Goal: Information Seeking & Learning: Learn about a topic

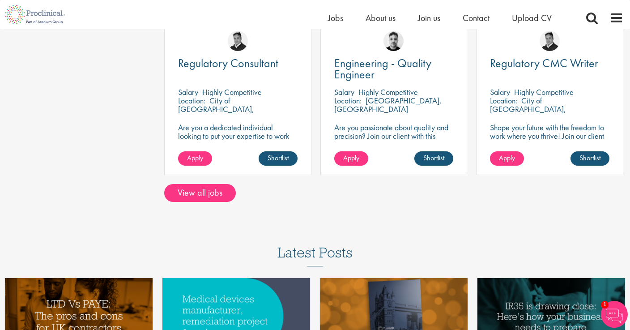
scroll to position [674, 0]
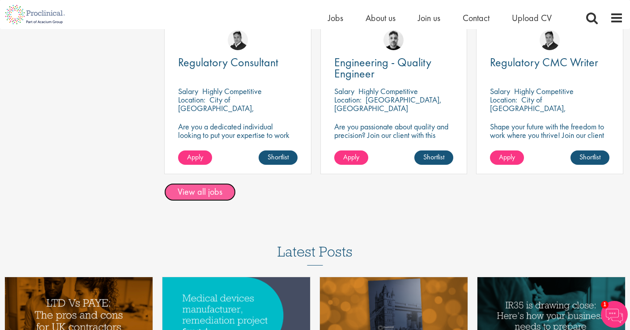
click at [205, 190] on link "View all jobs" at bounding box center [200, 192] width 72 height 18
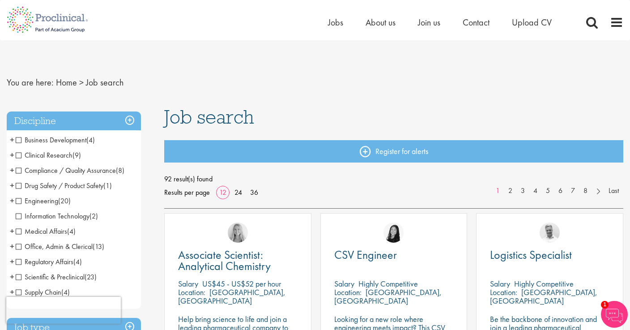
click at [13, 153] on span "+" at bounding box center [12, 154] width 4 height 13
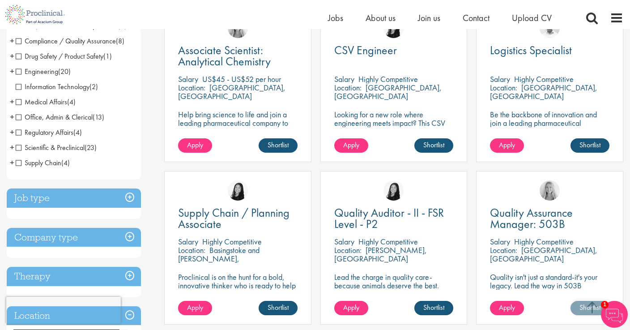
scroll to position [198, 0]
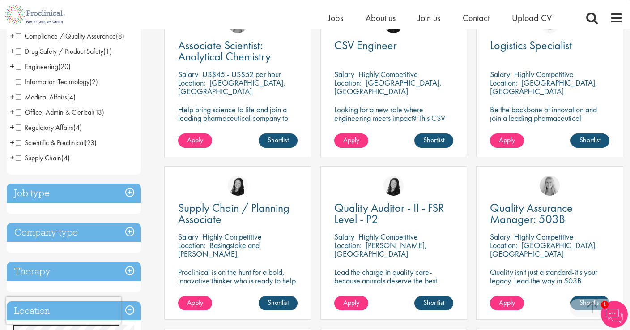
click at [126, 183] on h3 "Job type" at bounding box center [74, 192] width 134 height 19
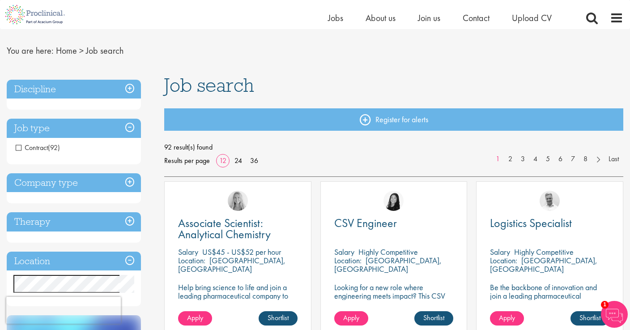
scroll to position [0, 0]
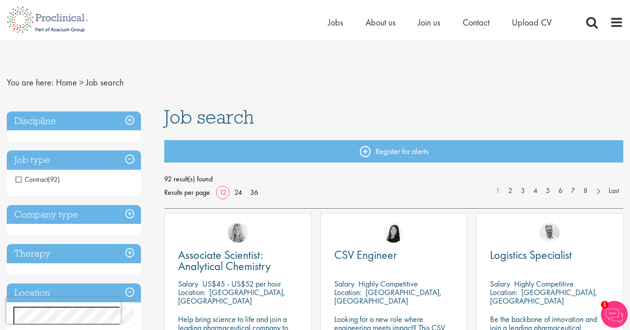
click at [129, 121] on h3 "Discipline" at bounding box center [74, 120] width 134 height 19
